Goal: Find specific page/section: Find specific page/section

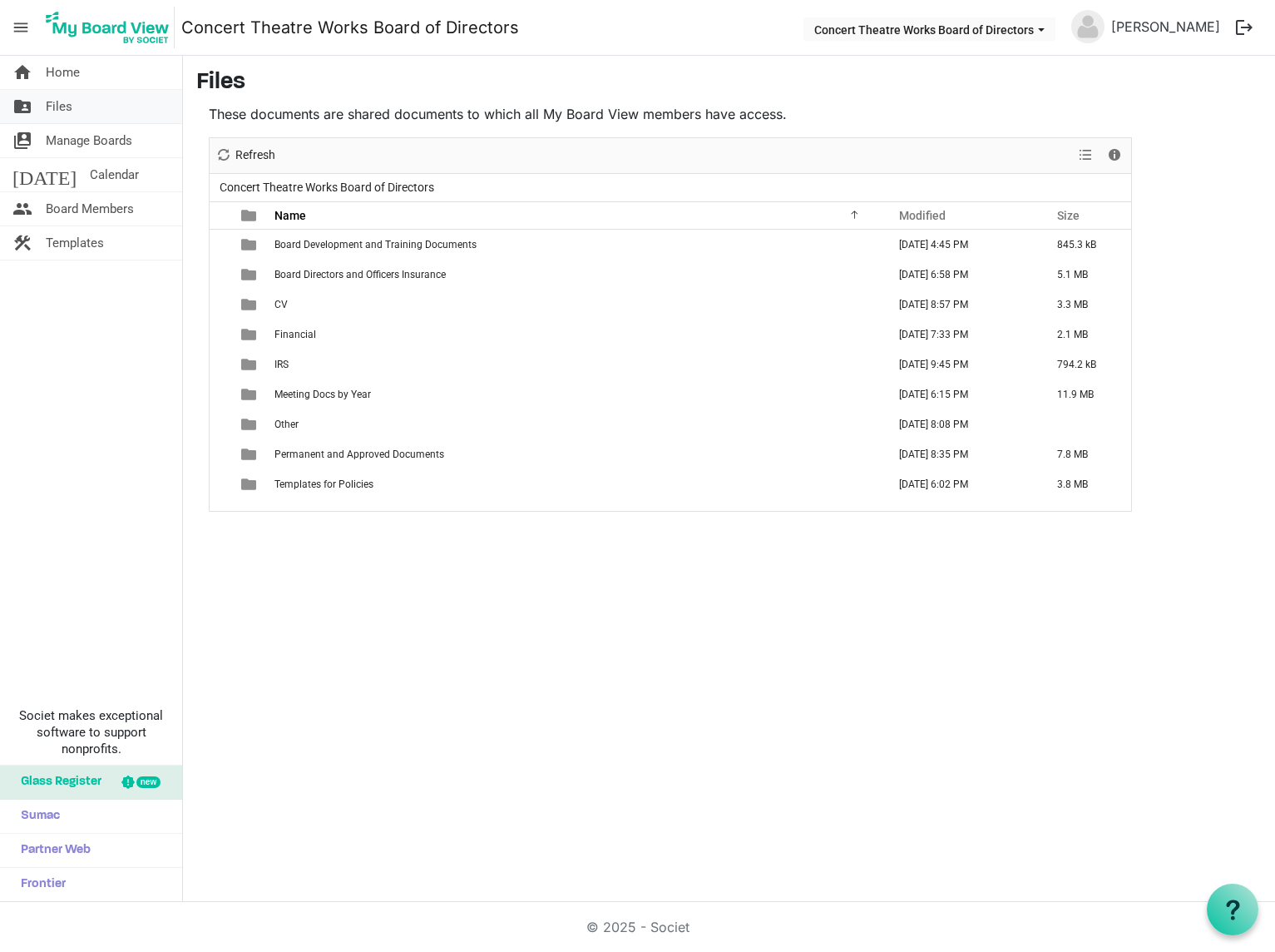
click at [62, 104] on span "Files" at bounding box center [59, 106] width 27 height 33
